Goal: Leave review/rating

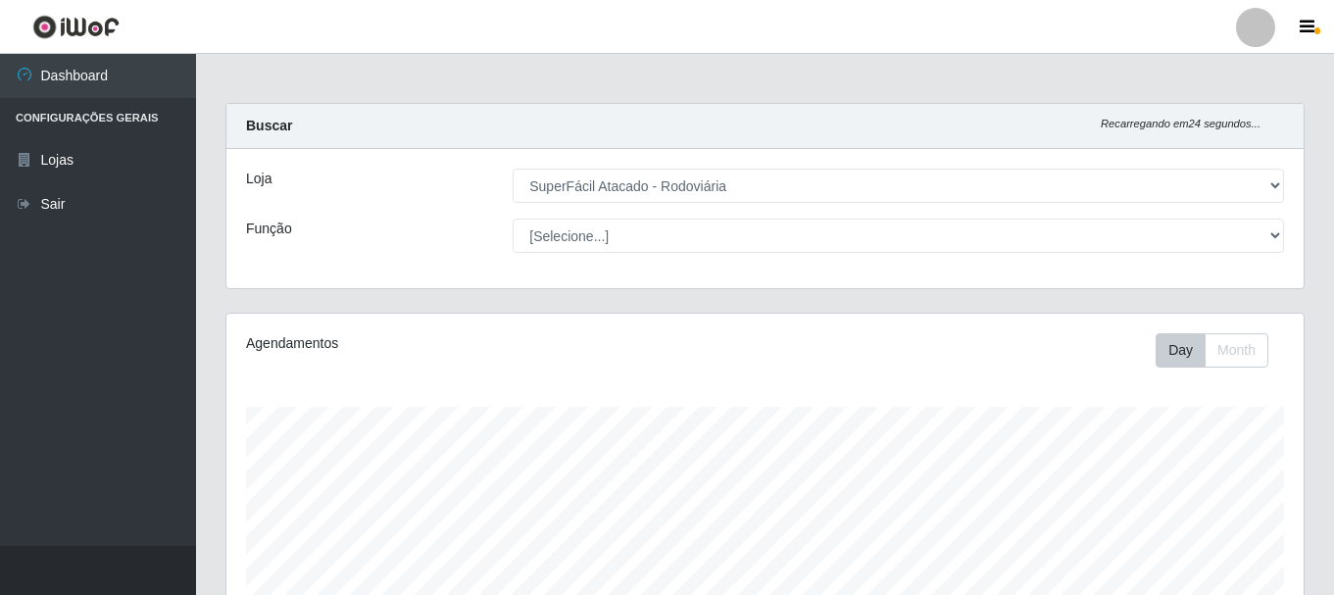
select select "400"
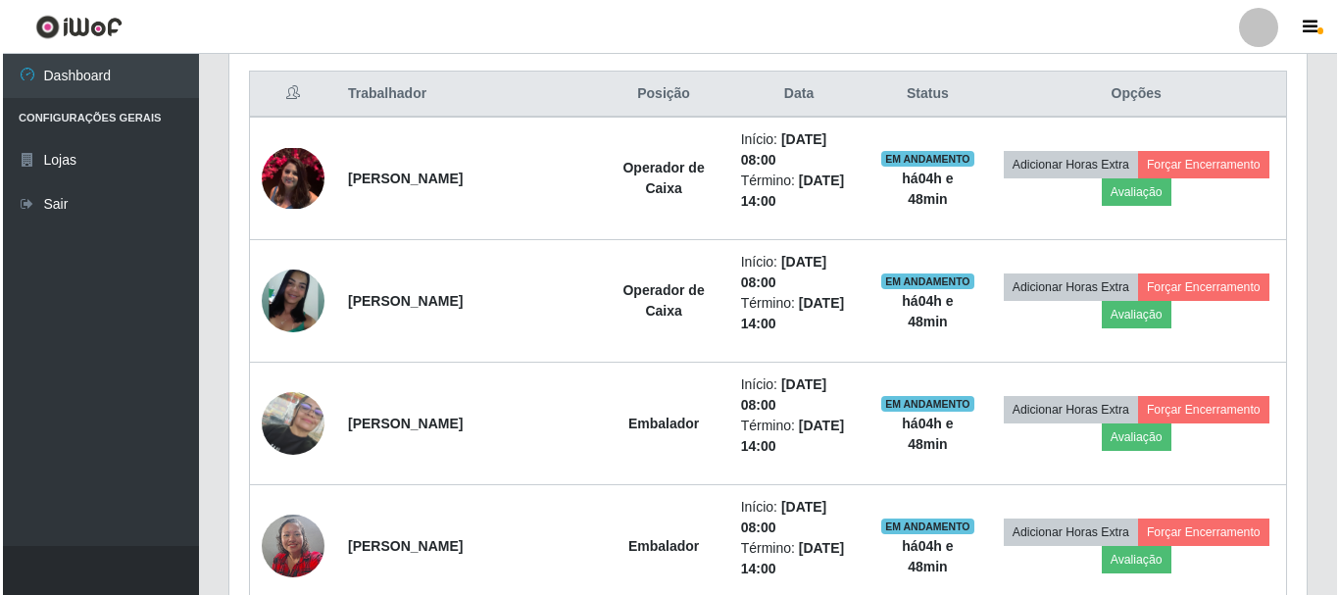
scroll to position [750, 0]
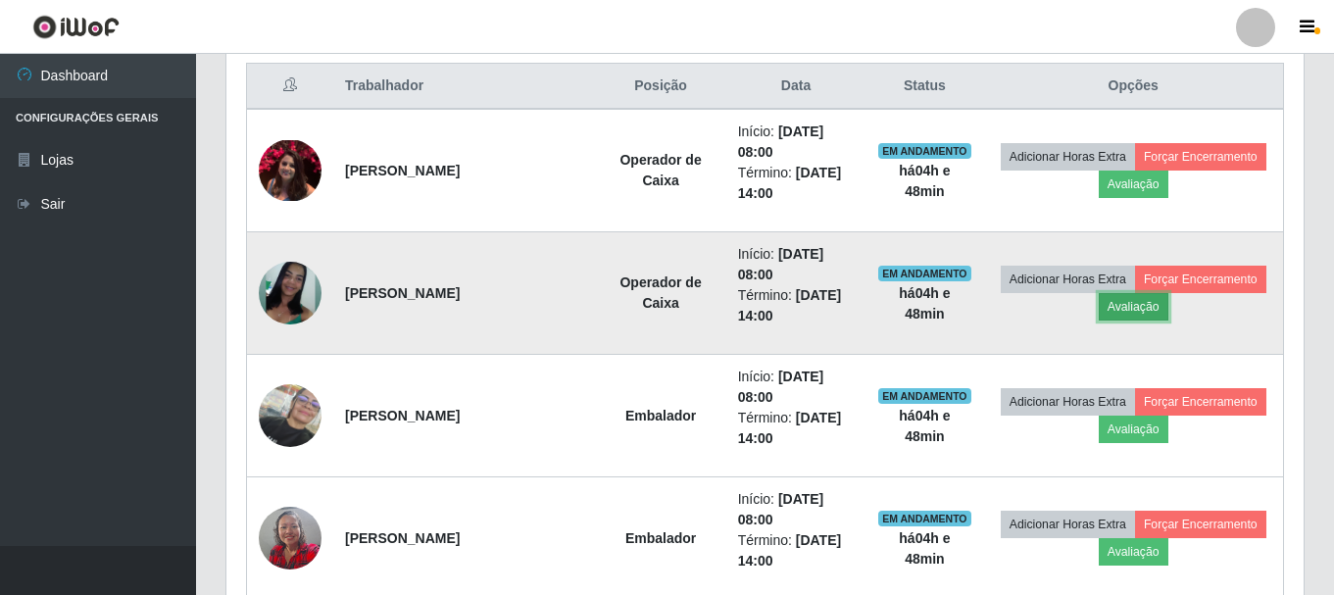
click at [1133, 305] on button "Avaliação" at bounding box center [1134, 306] width 70 height 27
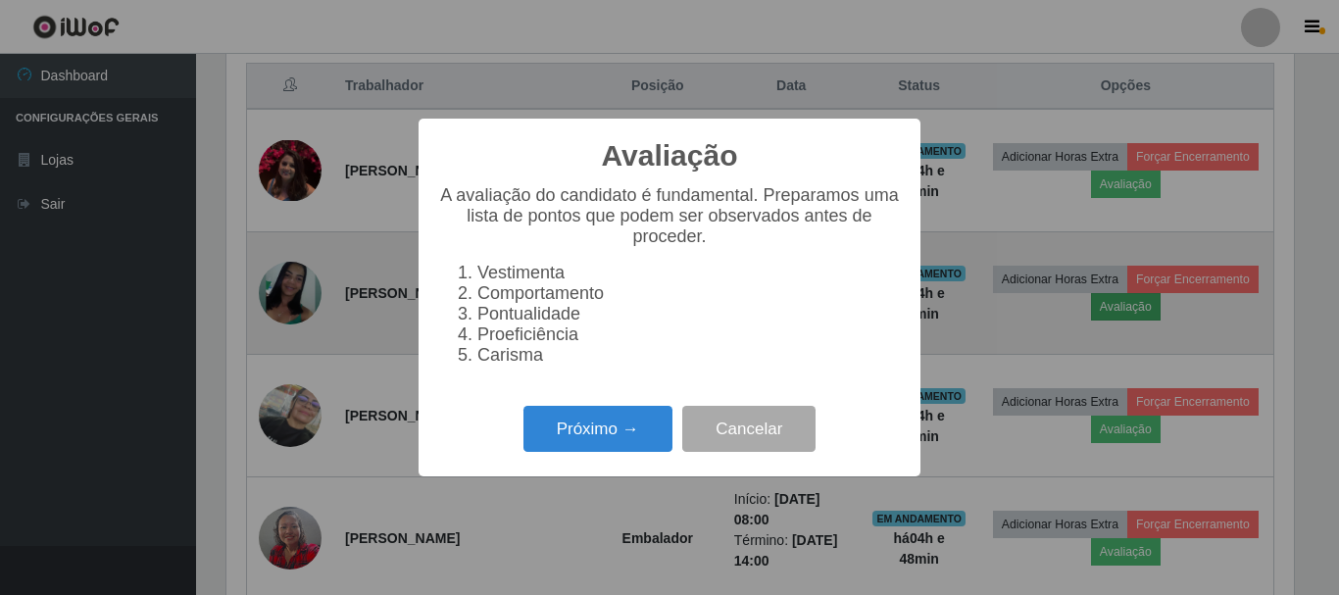
scroll to position [407, 1067]
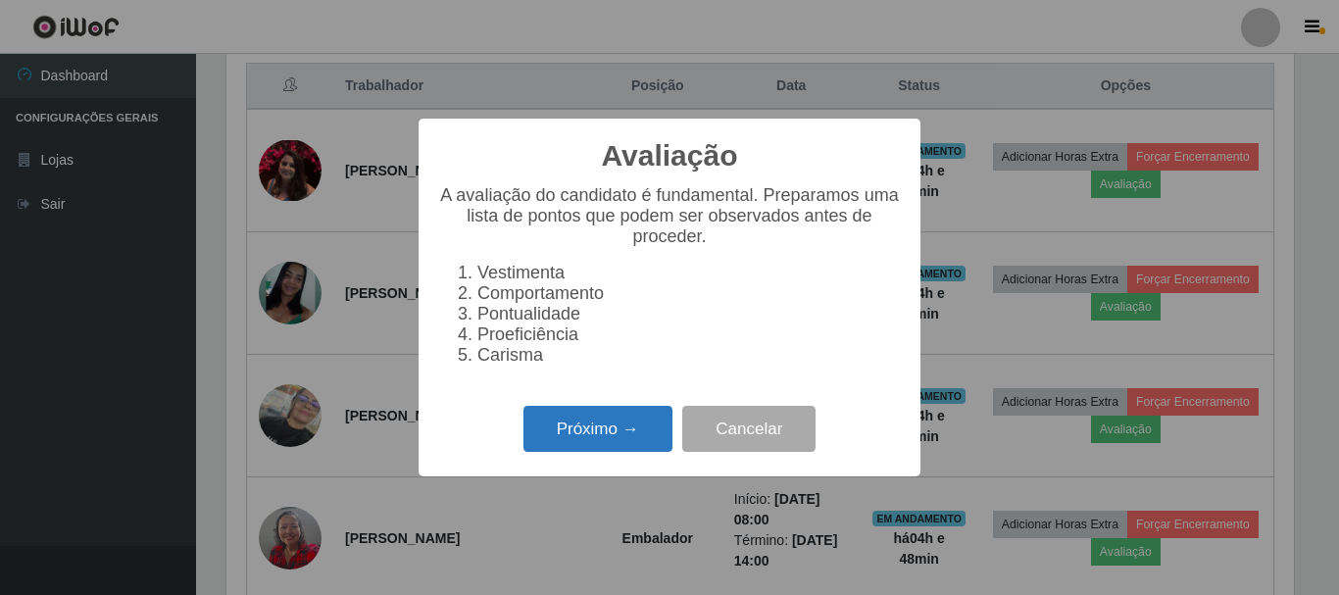
click at [590, 452] on button "Próximo →" at bounding box center [597, 429] width 149 height 46
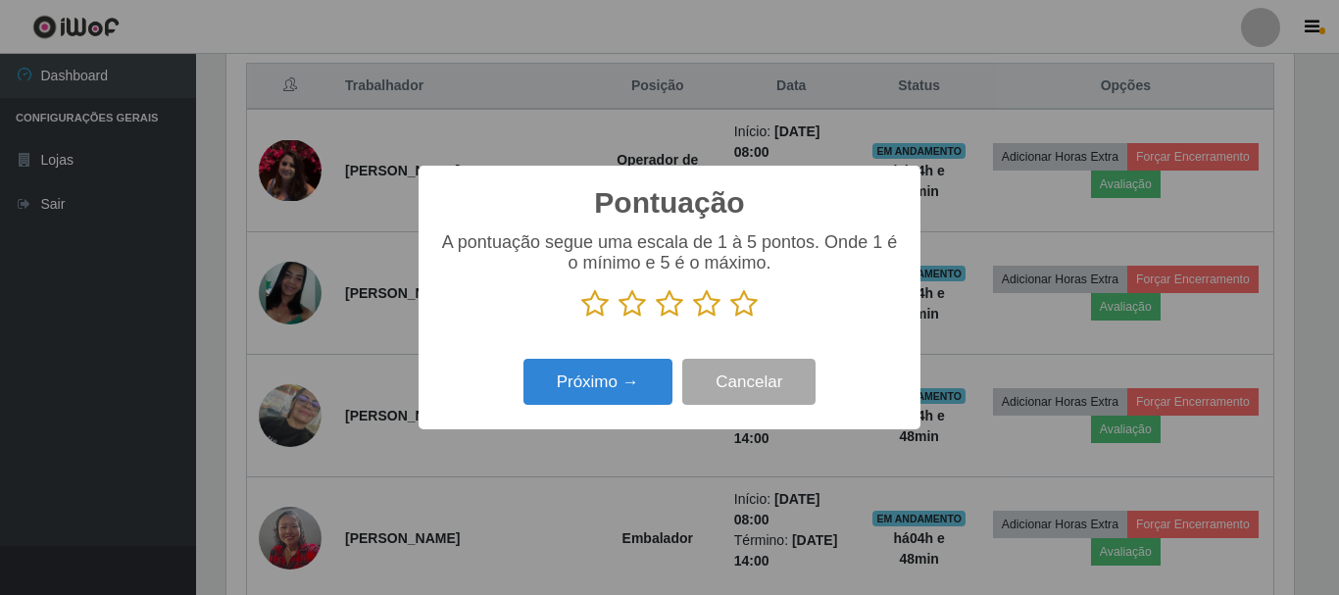
click at [702, 306] on icon at bounding box center [706, 303] width 27 height 29
click at [693, 319] on input "radio" at bounding box center [693, 319] width 0 height 0
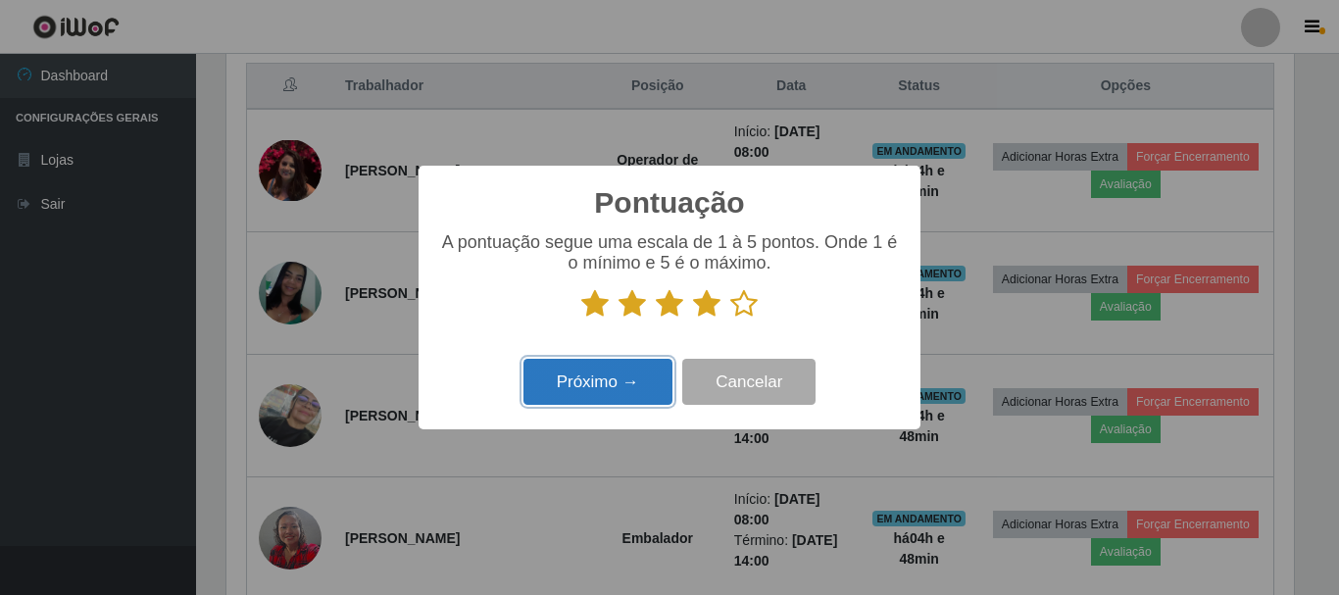
click at [613, 391] on button "Próximo →" at bounding box center [597, 382] width 149 height 46
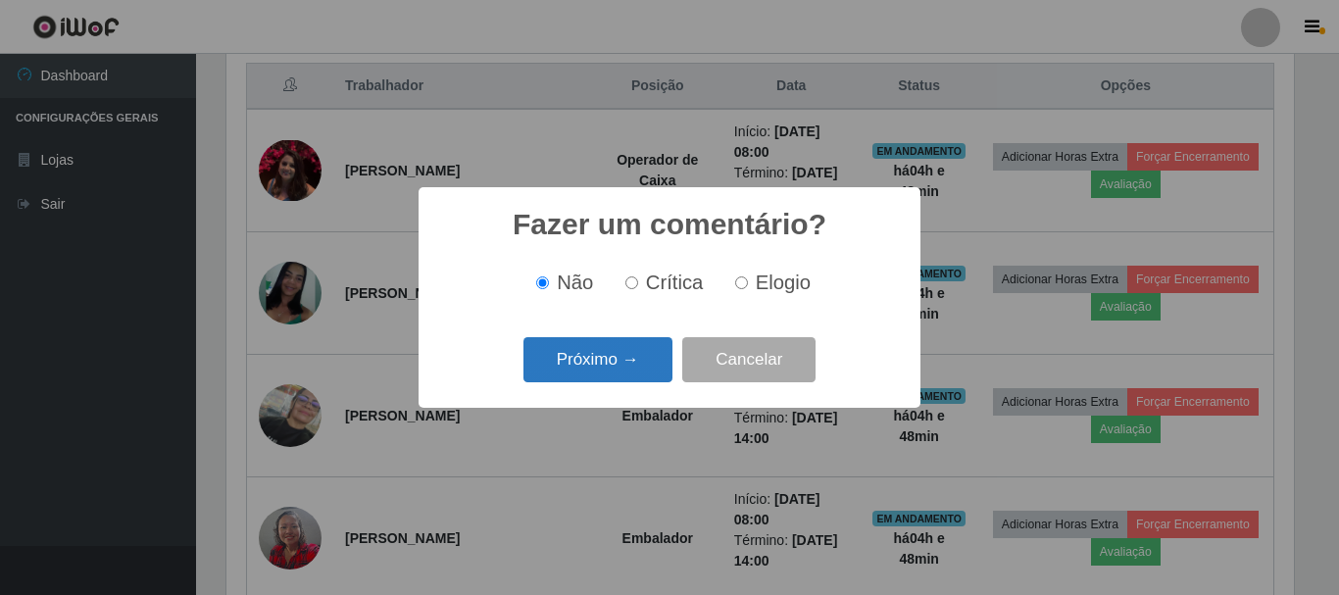
click at [606, 365] on button "Próximo →" at bounding box center [597, 360] width 149 height 46
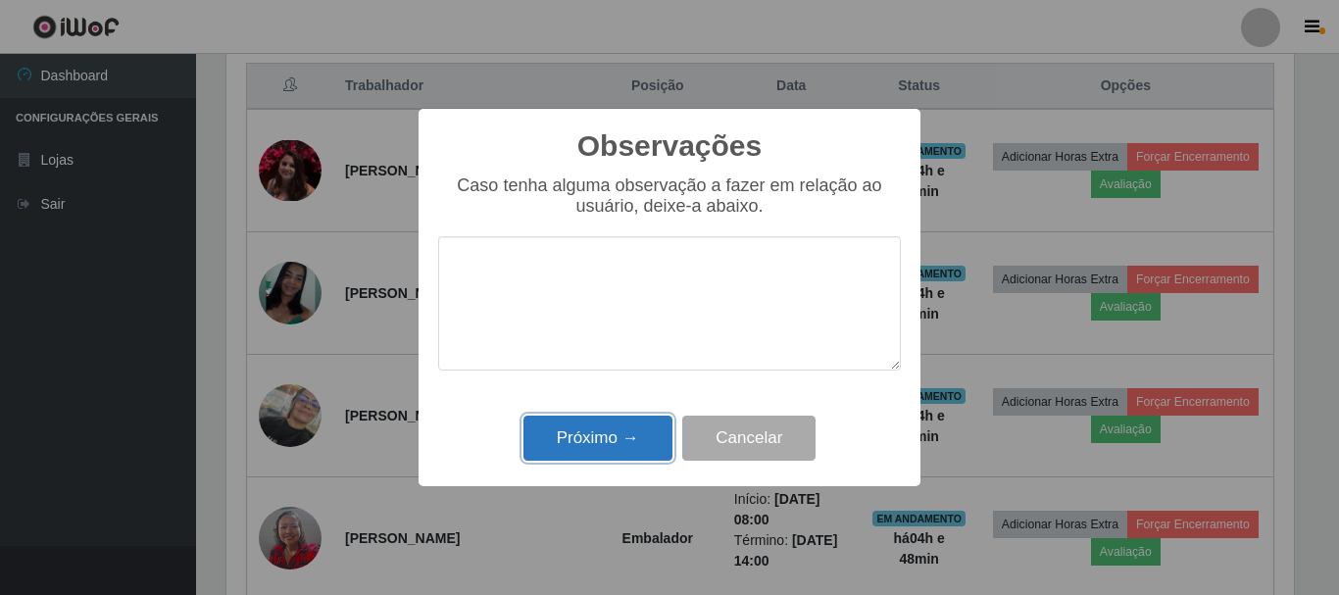
click at [595, 442] on button "Próximo →" at bounding box center [597, 439] width 149 height 46
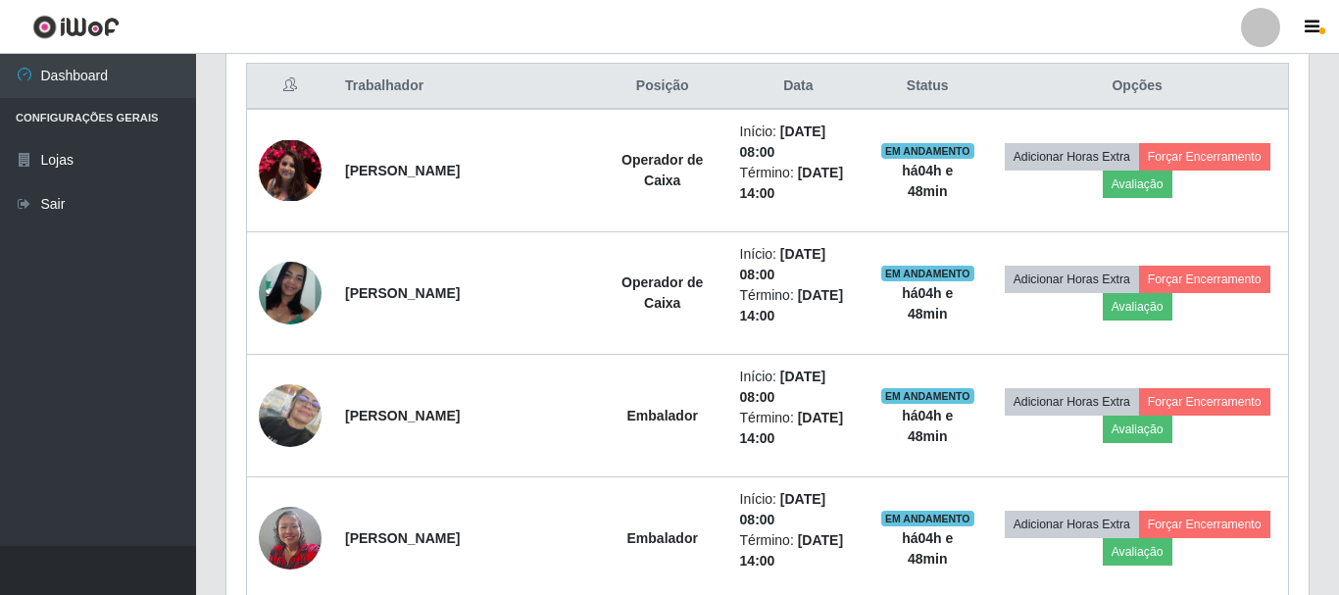
scroll to position [407, 1077]
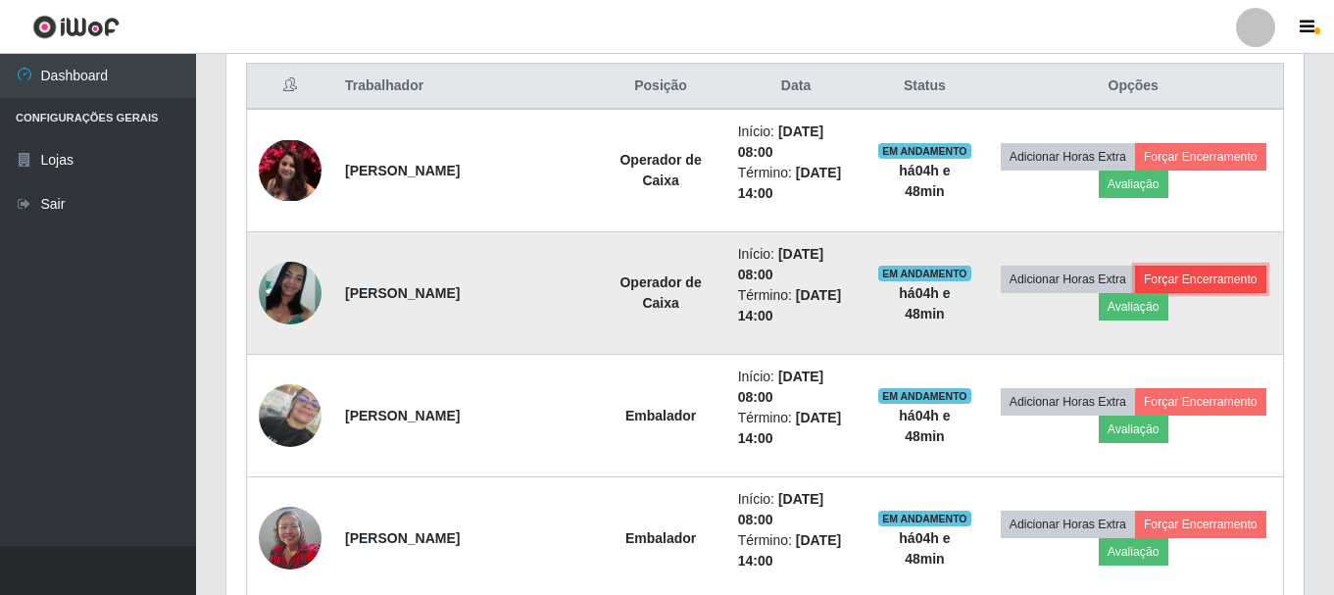
click at [1193, 283] on button "Forçar Encerramento" at bounding box center [1200, 279] width 131 height 27
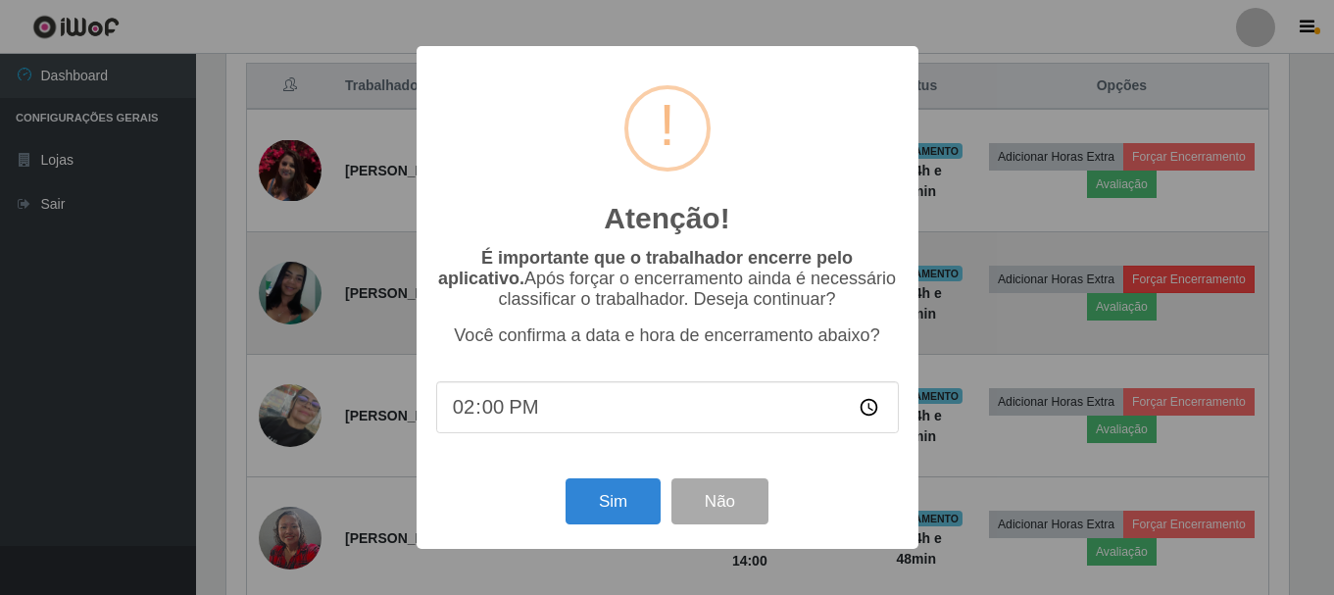
scroll to position [407, 1067]
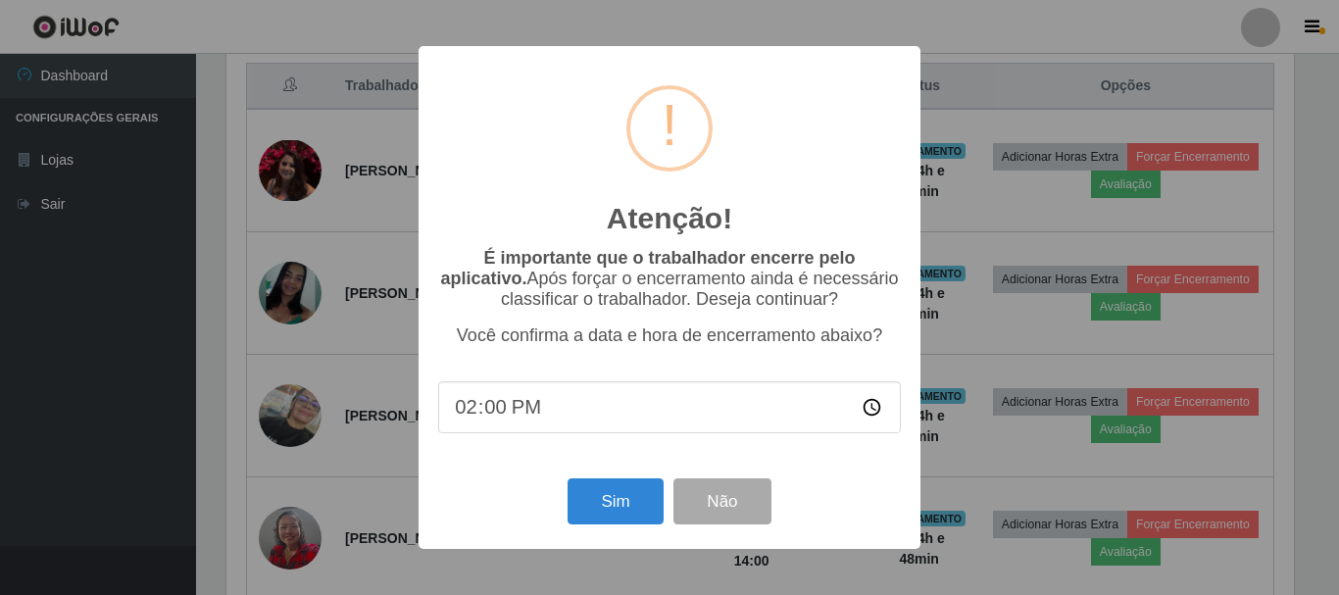
click at [488, 411] on input "14:00" at bounding box center [669, 407] width 463 height 52
click at [452, 408] on input "14:50" at bounding box center [669, 407] width 463 height 52
click at [467, 413] on input "14:50" at bounding box center [669, 407] width 463 height 52
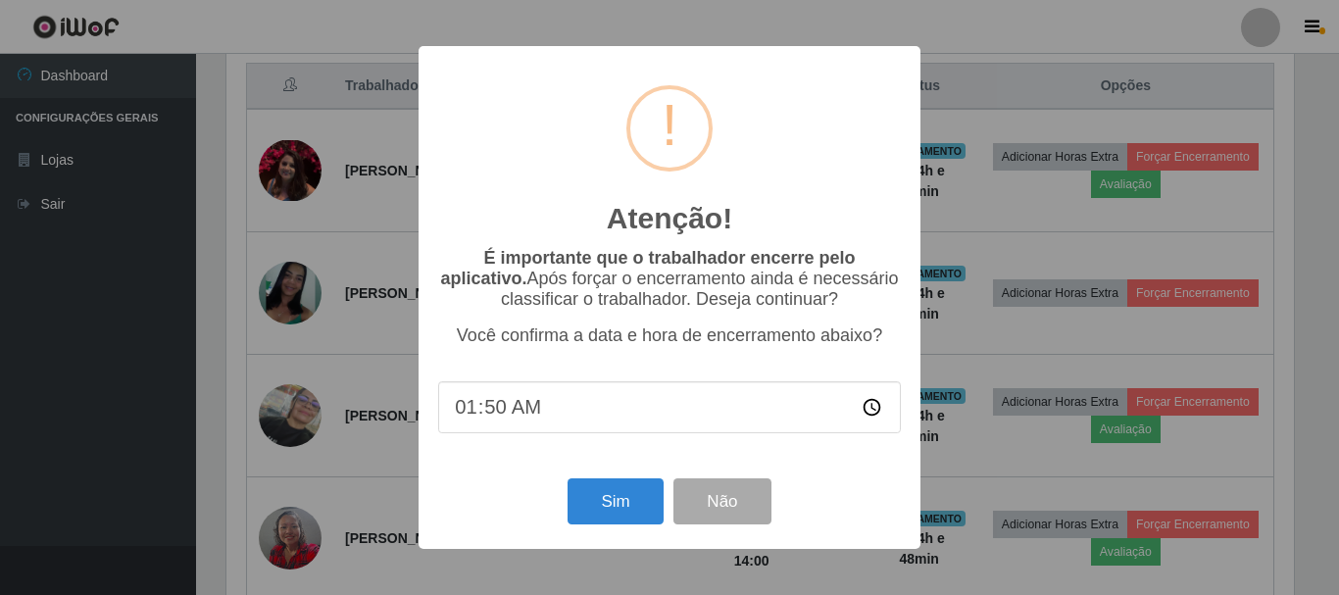
type input "12:50"
click at [600, 509] on button "Sim" at bounding box center [614, 501] width 95 height 46
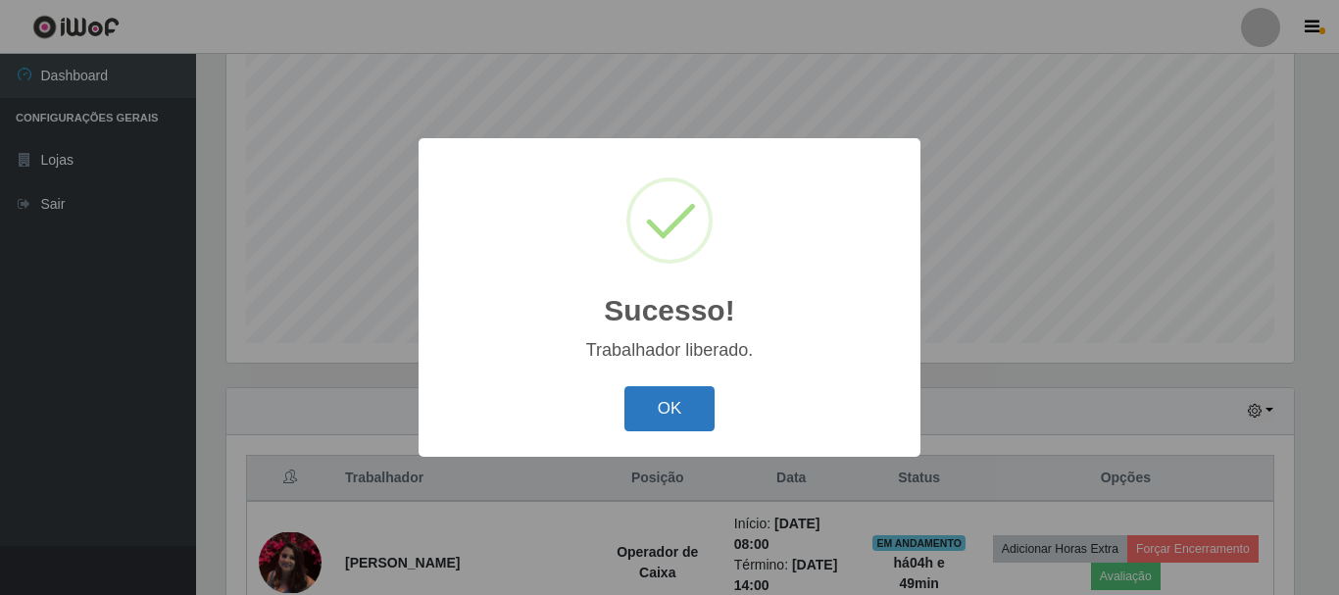
click at [676, 402] on button "OK" at bounding box center [669, 409] width 91 height 46
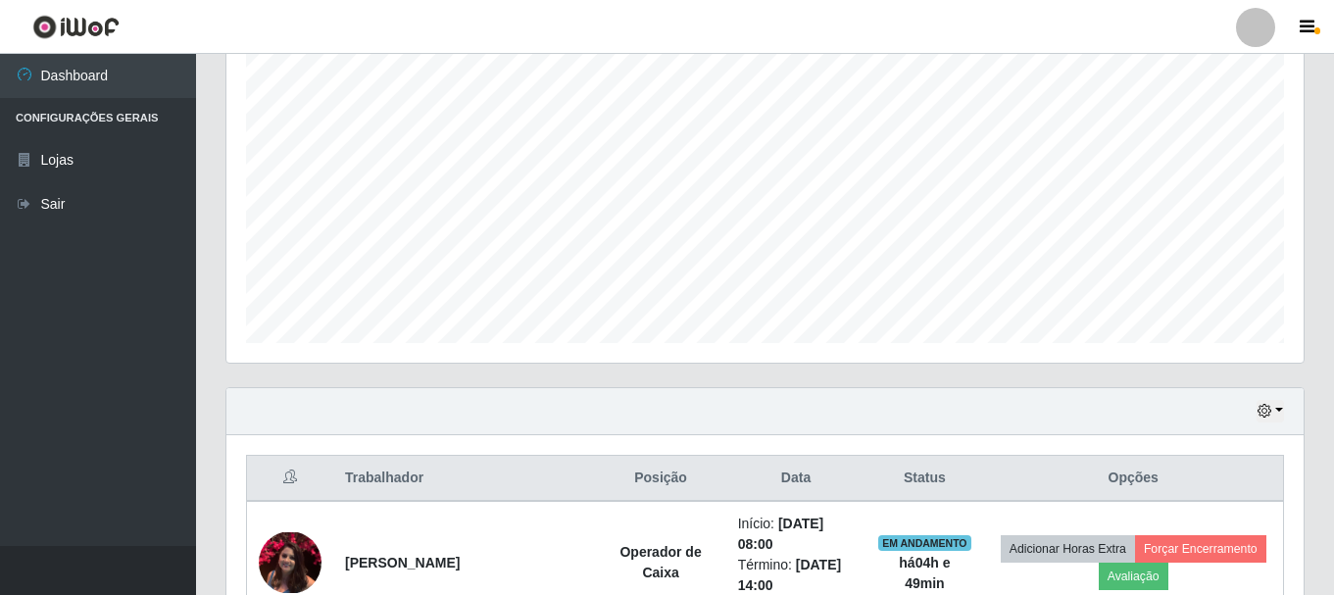
scroll to position [456, 0]
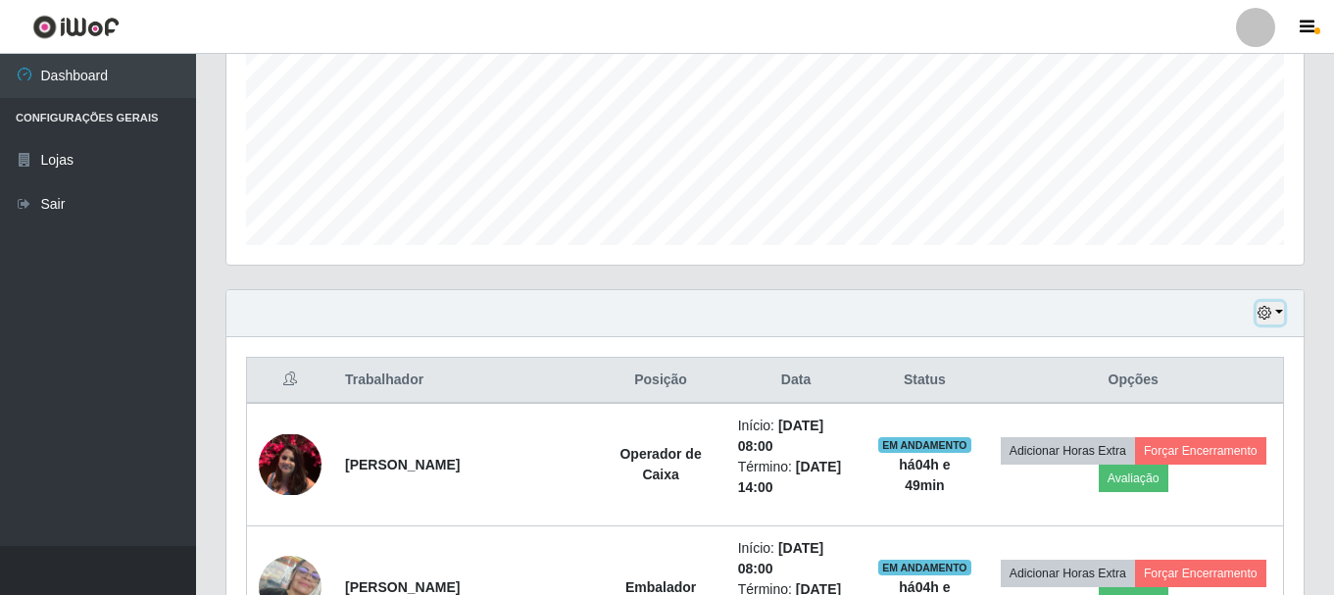
click at [1269, 311] on icon "button" at bounding box center [1264, 313] width 14 height 14
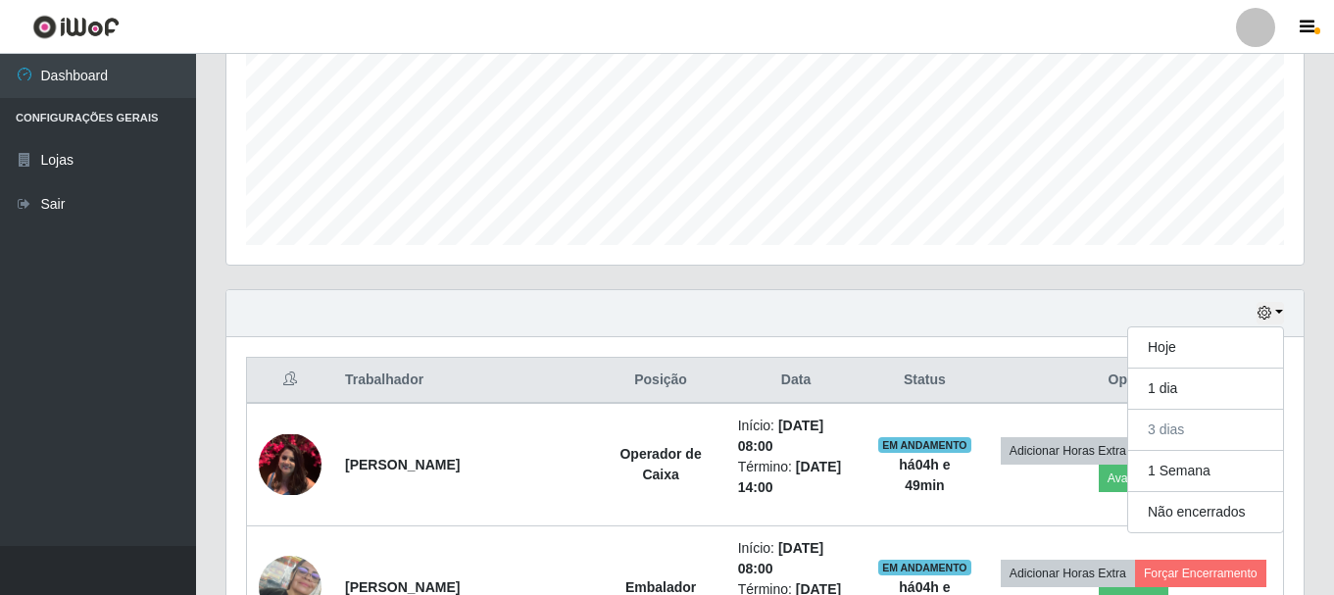
click at [98, 357] on ul "Dashboard Configurações Gerais Lojas Sair" at bounding box center [98, 300] width 196 height 492
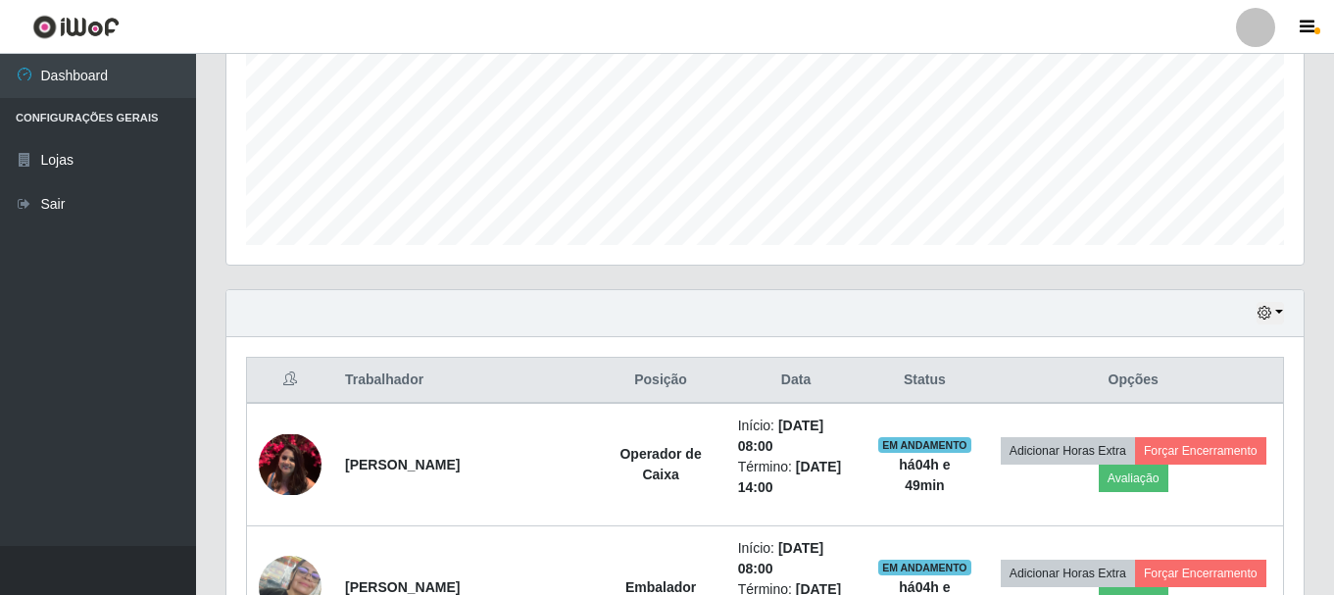
scroll to position [260, 0]
